Goal: Find specific page/section: Find specific page/section

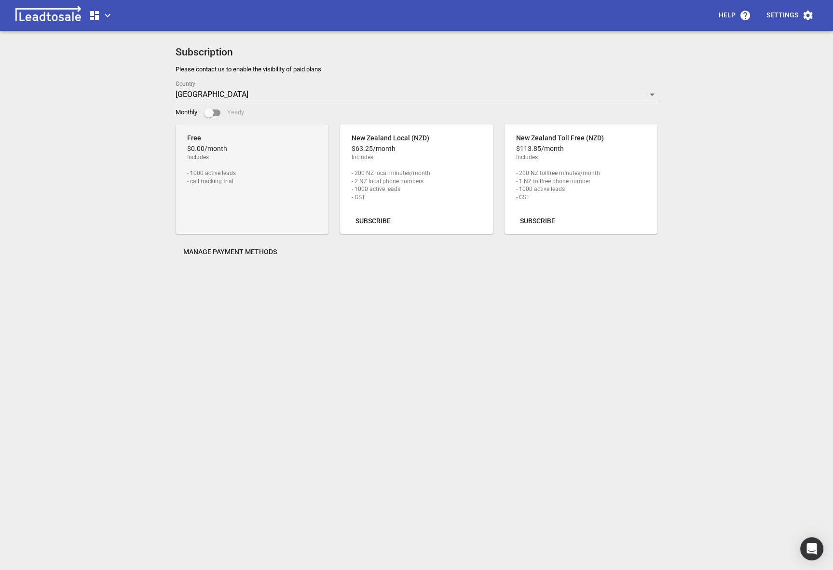
click at [101, 20] on span "button" at bounding box center [101, 16] width 25 height 12
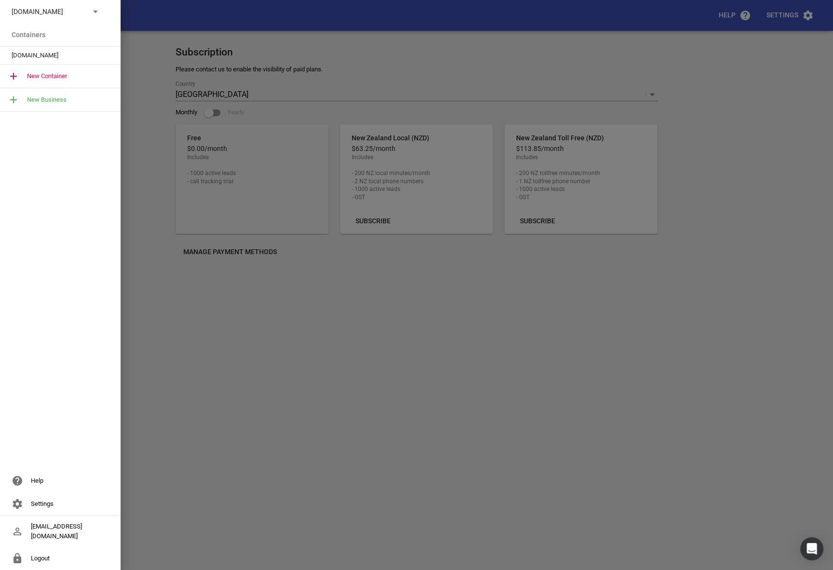
click at [69, 13] on p "[DOMAIN_NAME]" at bounding box center [47, 12] width 70 height 10
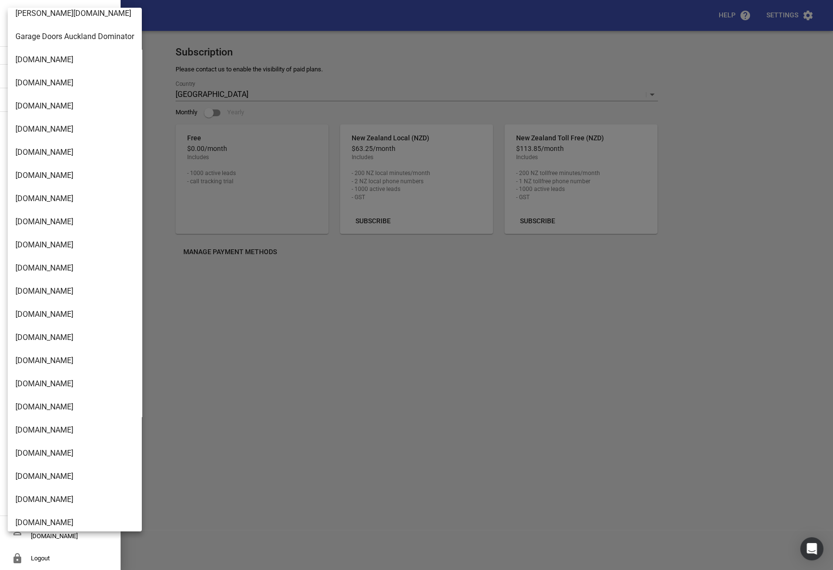
scroll to position [1544, 0]
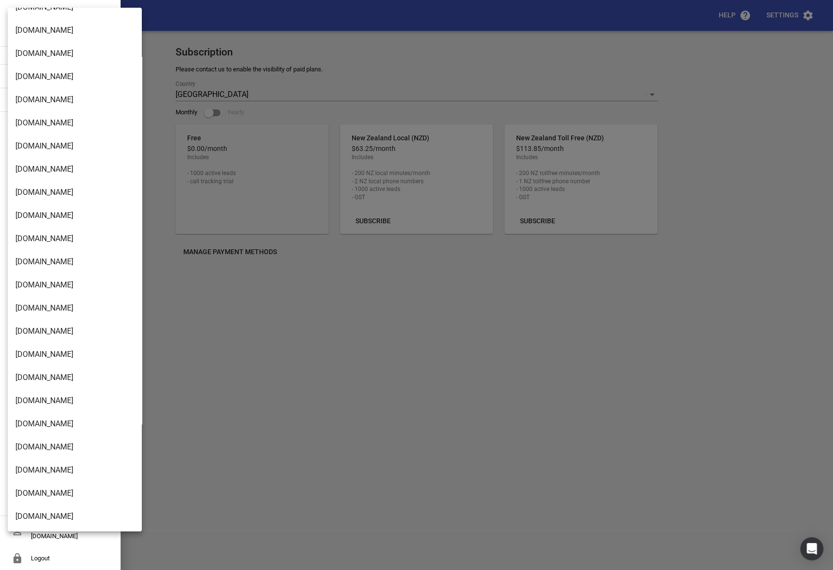
click at [51, 475] on li "[DOMAIN_NAME]" at bounding box center [75, 470] width 134 height 23
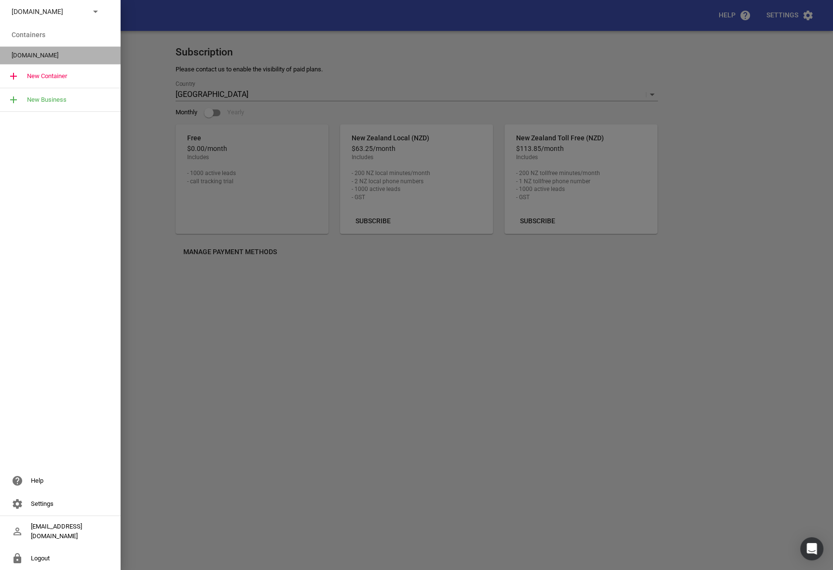
click at [43, 60] on span "[DOMAIN_NAME]" at bounding box center [57, 56] width 90 height 10
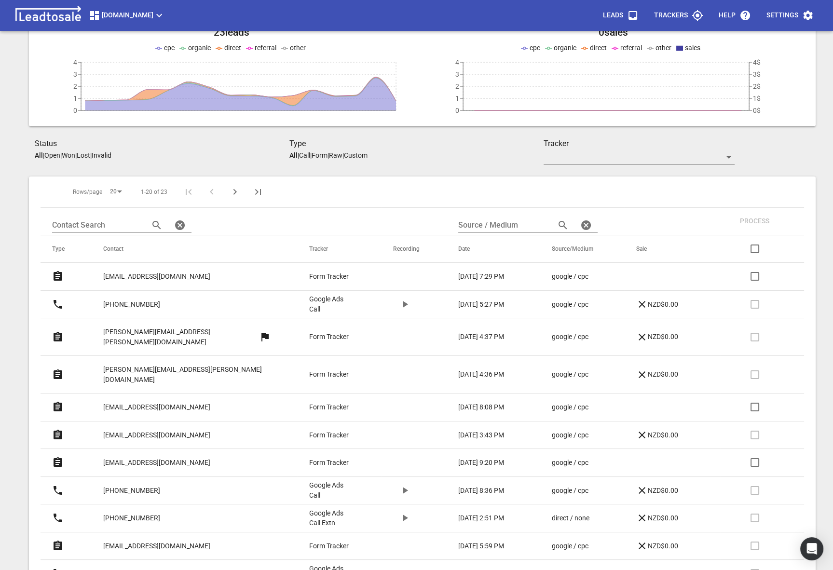
scroll to position [84, 0]
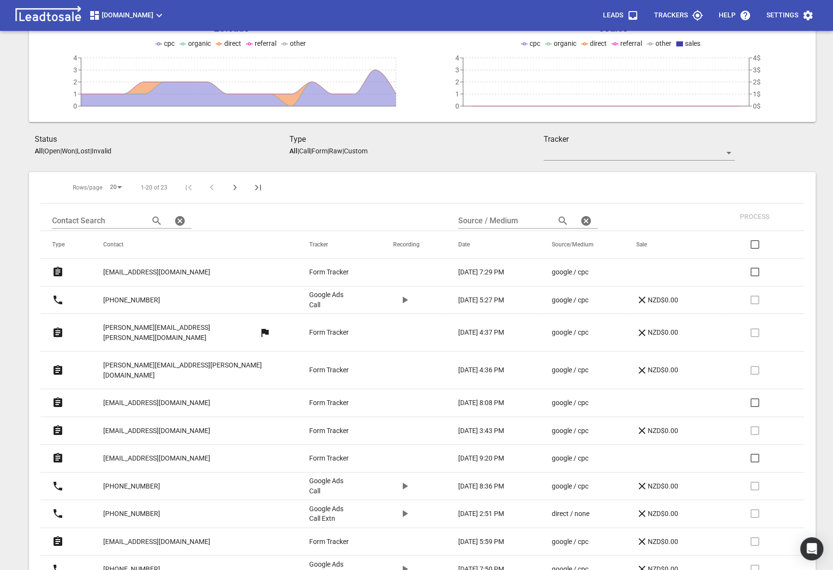
click at [128, 273] on p "[EMAIL_ADDRESS][DOMAIN_NAME]" at bounding box center [156, 272] width 107 height 10
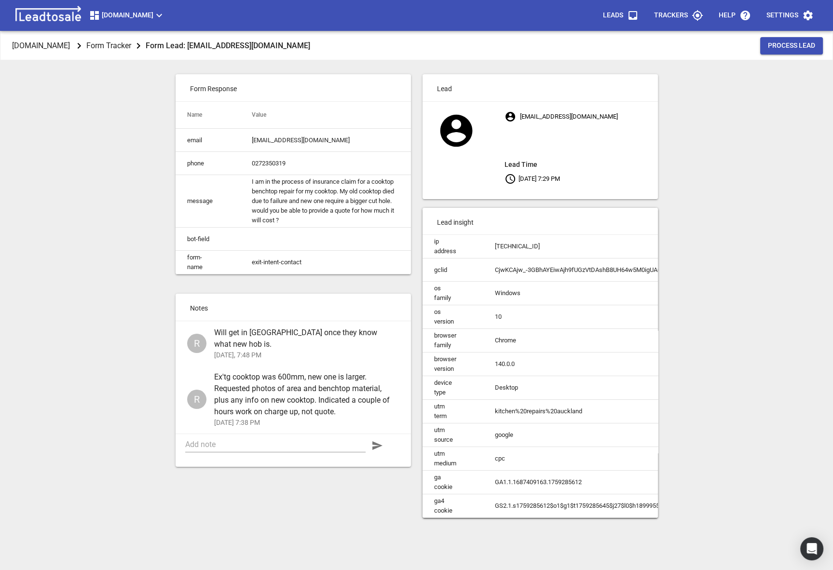
click at [71, 54] on span "[DOMAIN_NAME]" at bounding box center [48, 45] width 76 height 28
click at [55, 46] on p "[DOMAIN_NAME]" at bounding box center [41, 45] width 58 height 11
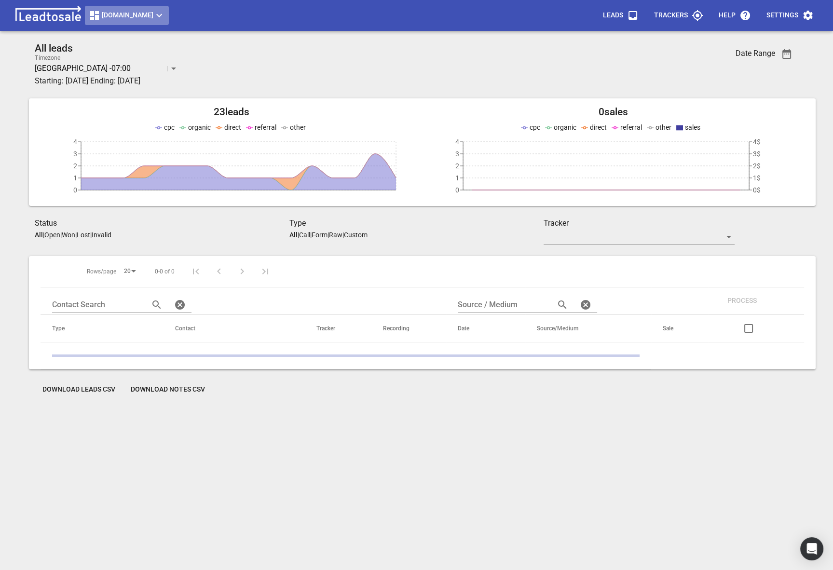
click at [109, 24] on button "[DOMAIN_NAME]" at bounding box center [127, 15] width 84 height 19
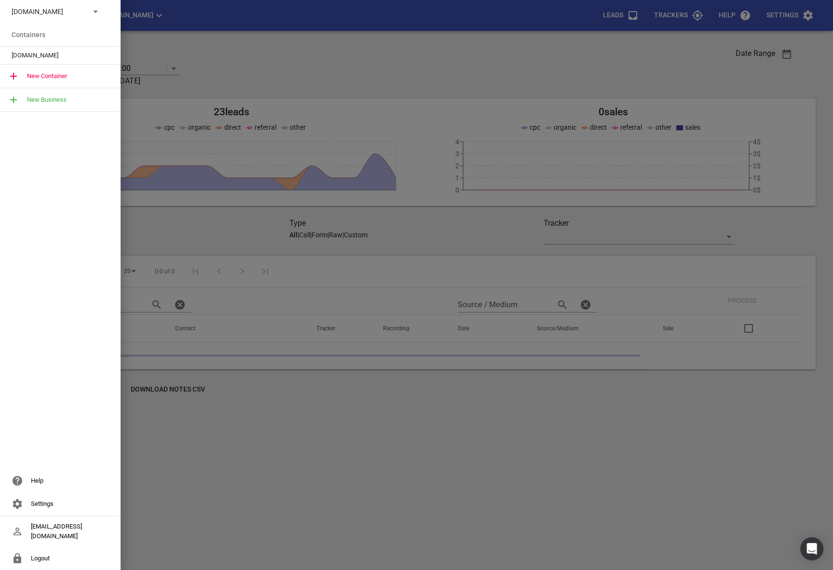
click at [81, 15] on p "[DOMAIN_NAME]" at bounding box center [47, 12] width 70 height 10
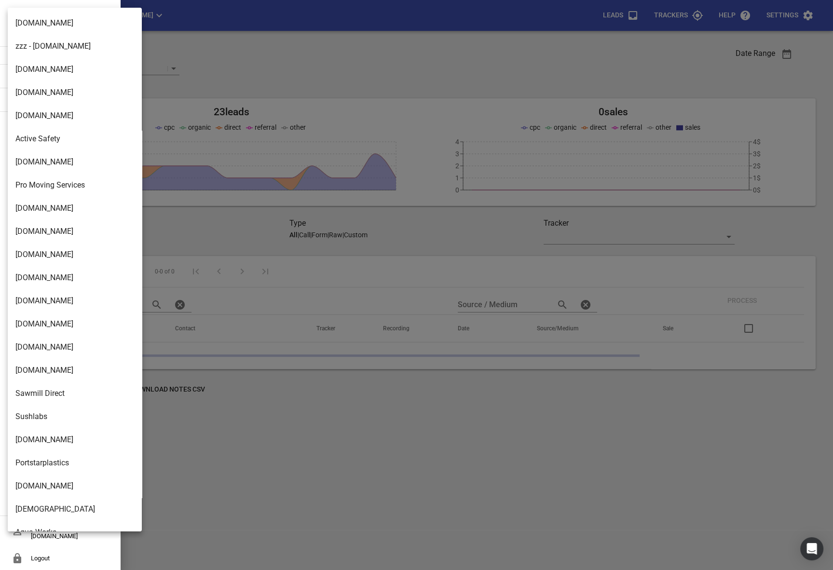
scroll to position [1544, 0]
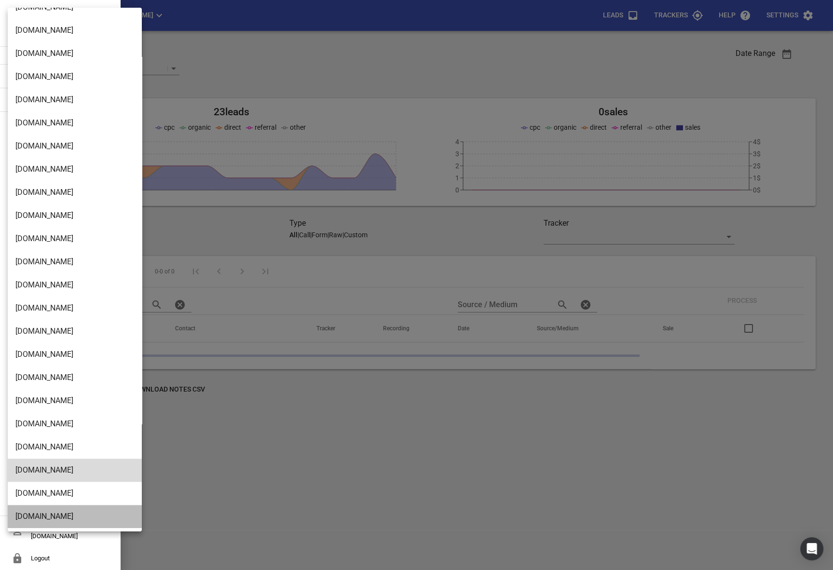
click at [48, 509] on li "[DOMAIN_NAME]" at bounding box center [75, 516] width 134 height 23
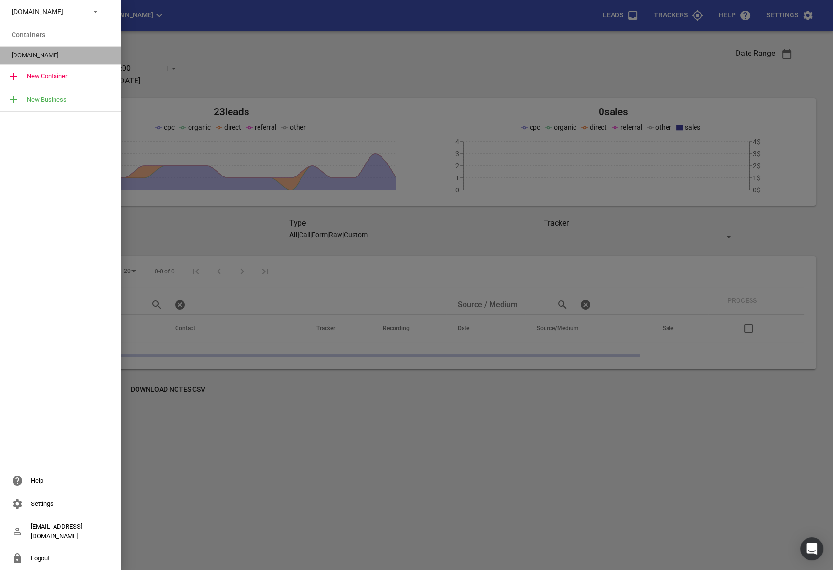
click at [31, 60] on span "[DOMAIN_NAME]" at bounding box center [57, 56] width 90 height 10
